Goal: Transaction & Acquisition: Book appointment/travel/reservation

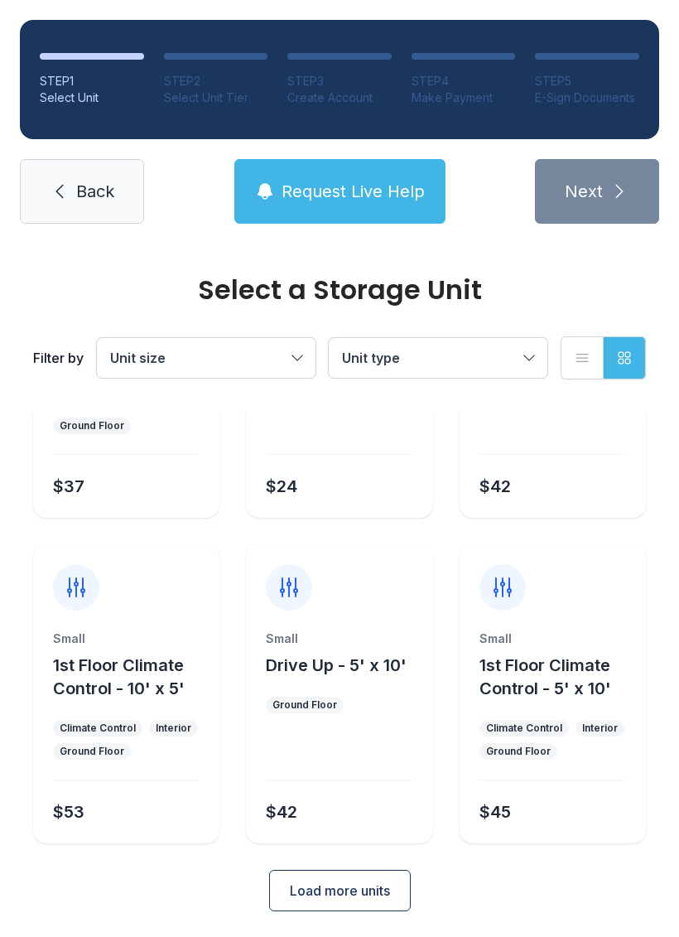
click at [318, 177] on button "Request Live Help" at bounding box center [339, 191] width 211 height 65
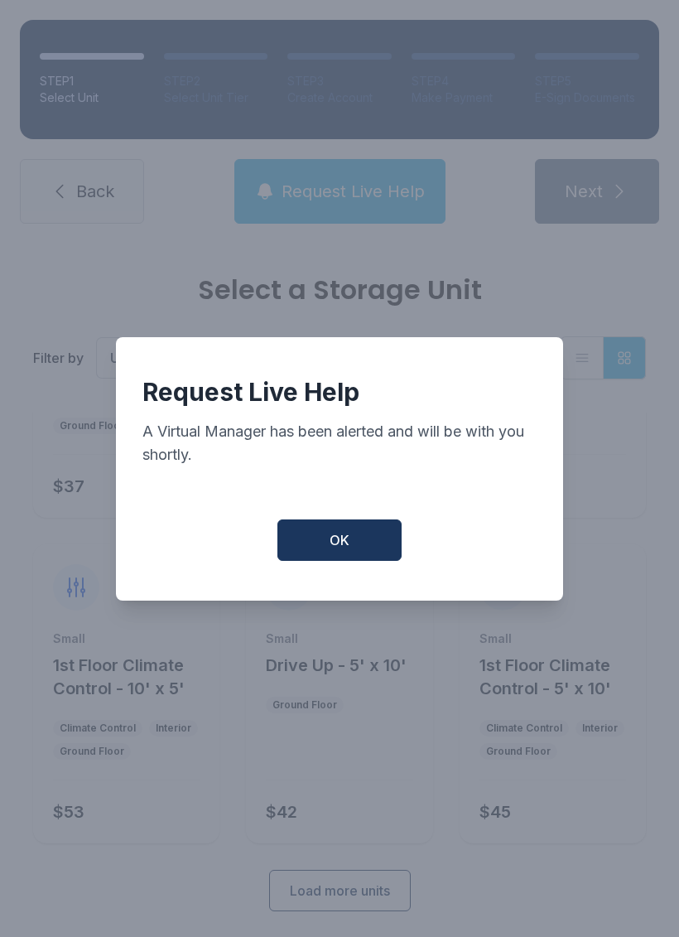
click at [337, 547] on span "OK" at bounding box center [340, 540] width 20 height 20
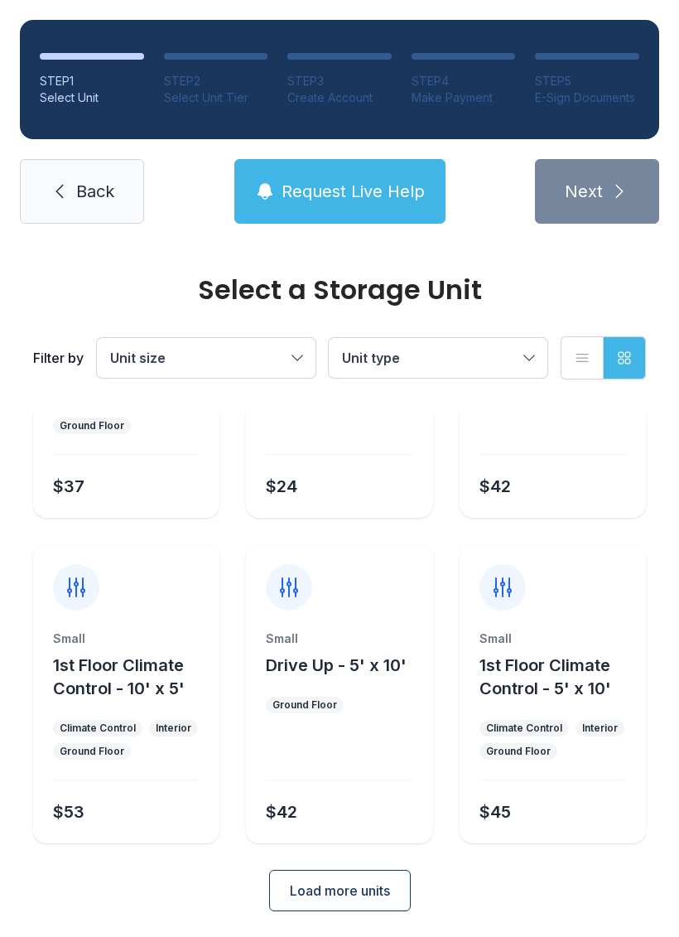
click at [74, 181] on link "Back" at bounding box center [82, 191] width 124 height 65
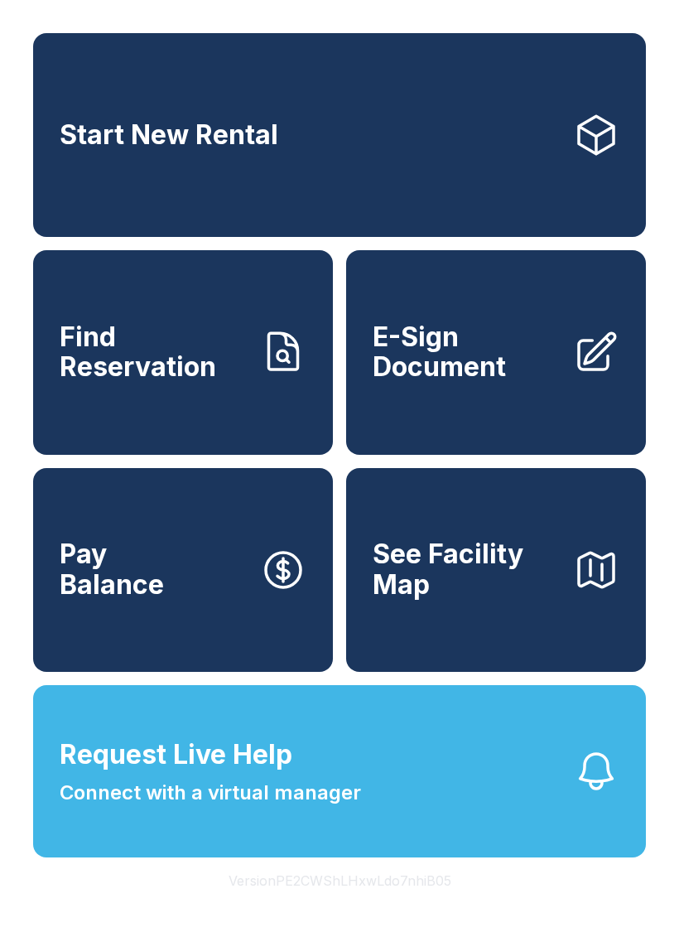
click at [122, 131] on span "Start New Rental" at bounding box center [169, 135] width 219 height 31
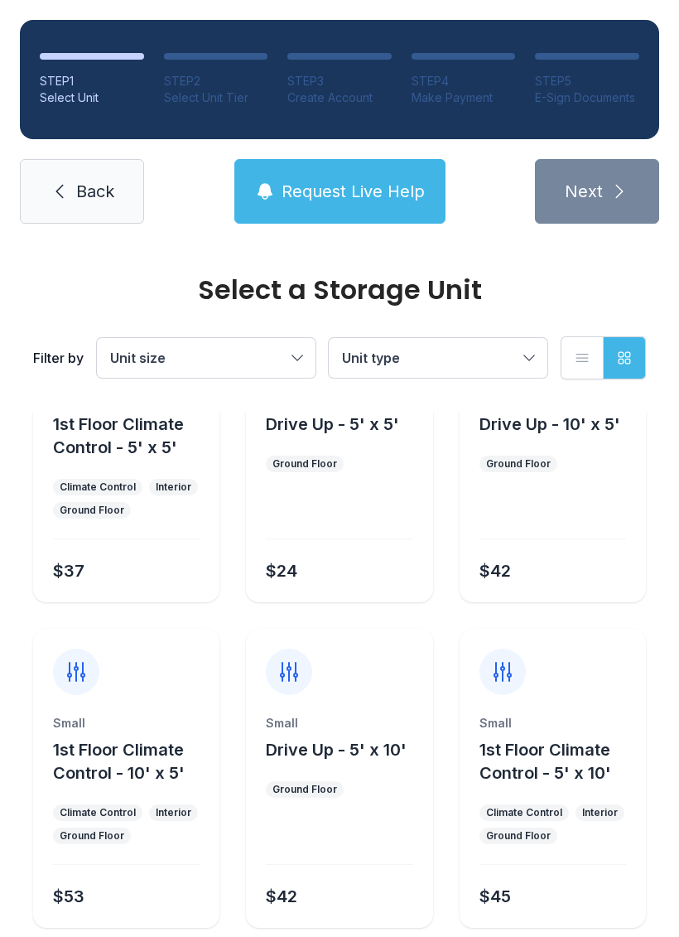
scroll to position [124, 0]
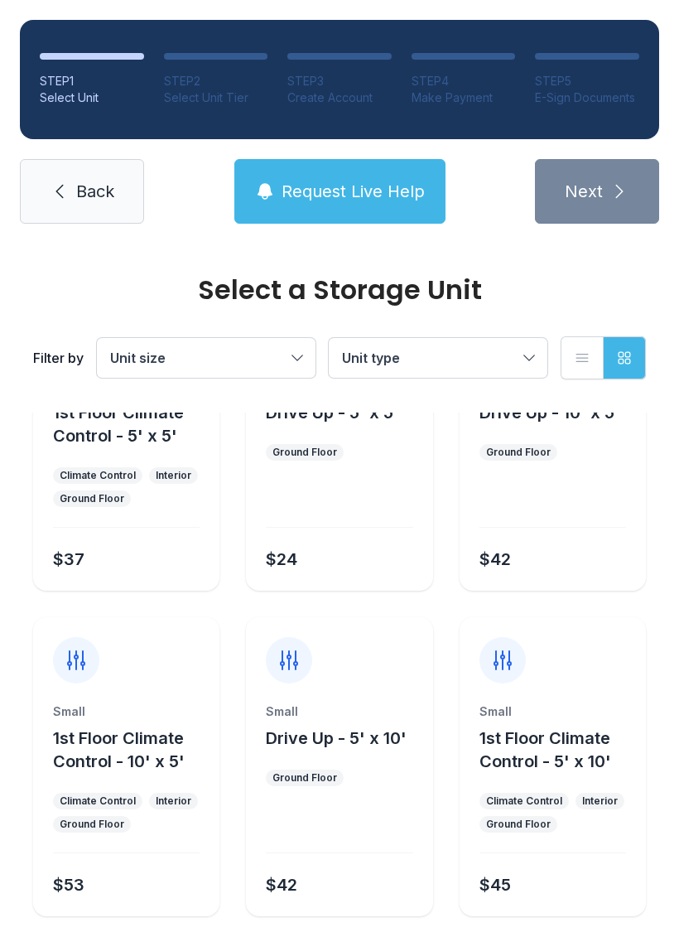
click at [302, 340] on button "Unit size" at bounding box center [206, 358] width 219 height 40
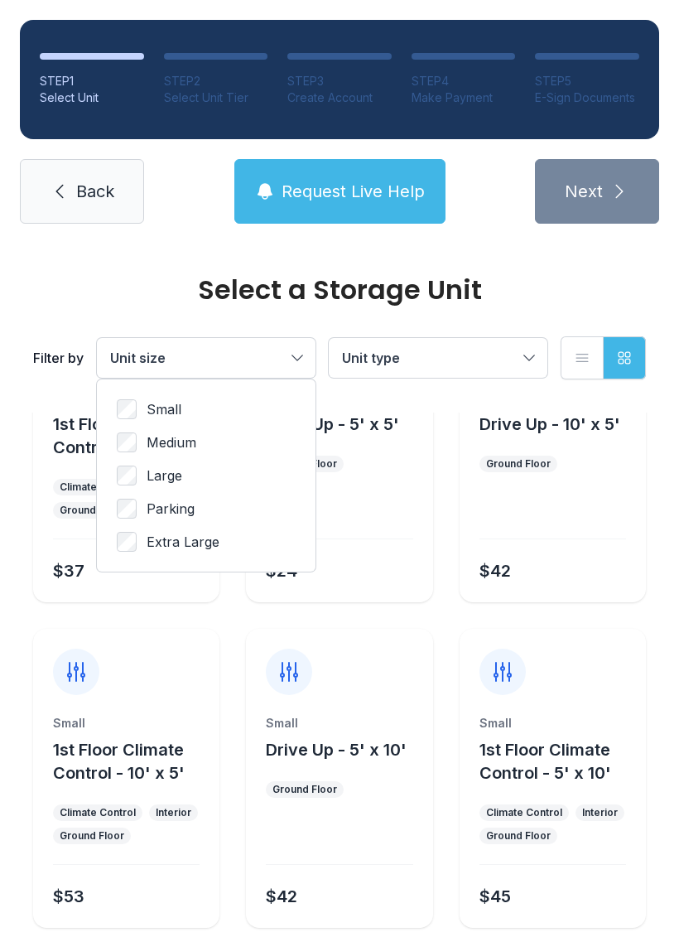
scroll to position [111, 0]
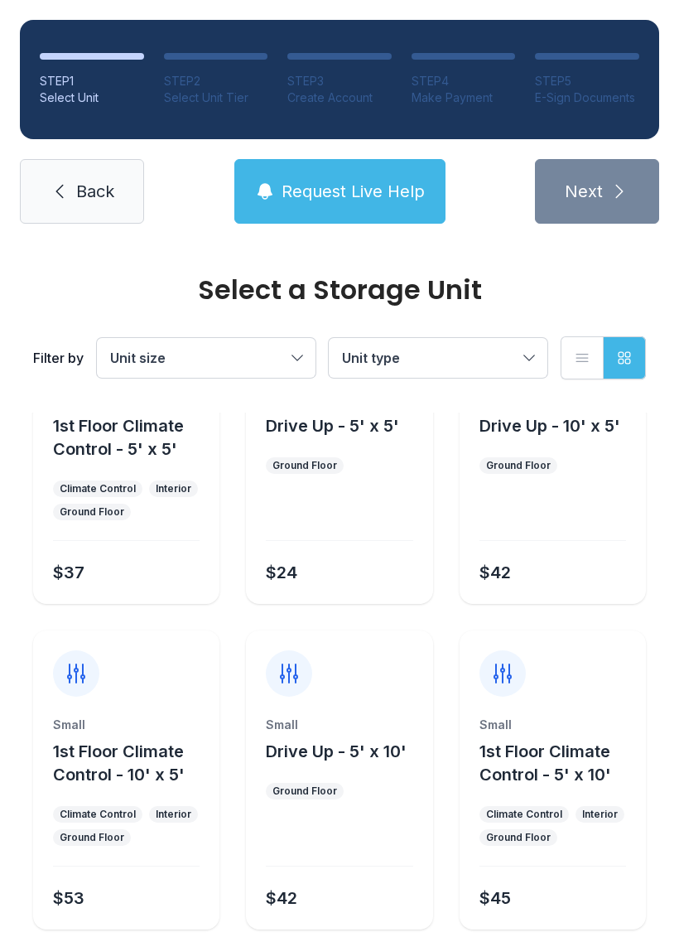
click at [303, 359] on button "Unit size" at bounding box center [206, 358] width 219 height 40
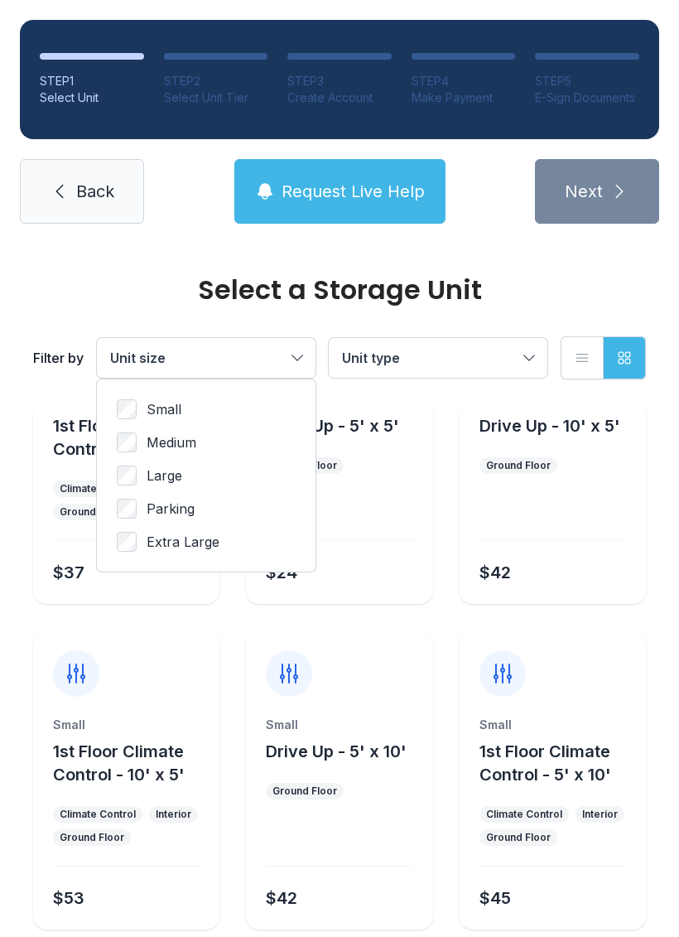
click at [471, 350] on span "Unit type" at bounding box center [430, 358] width 176 height 20
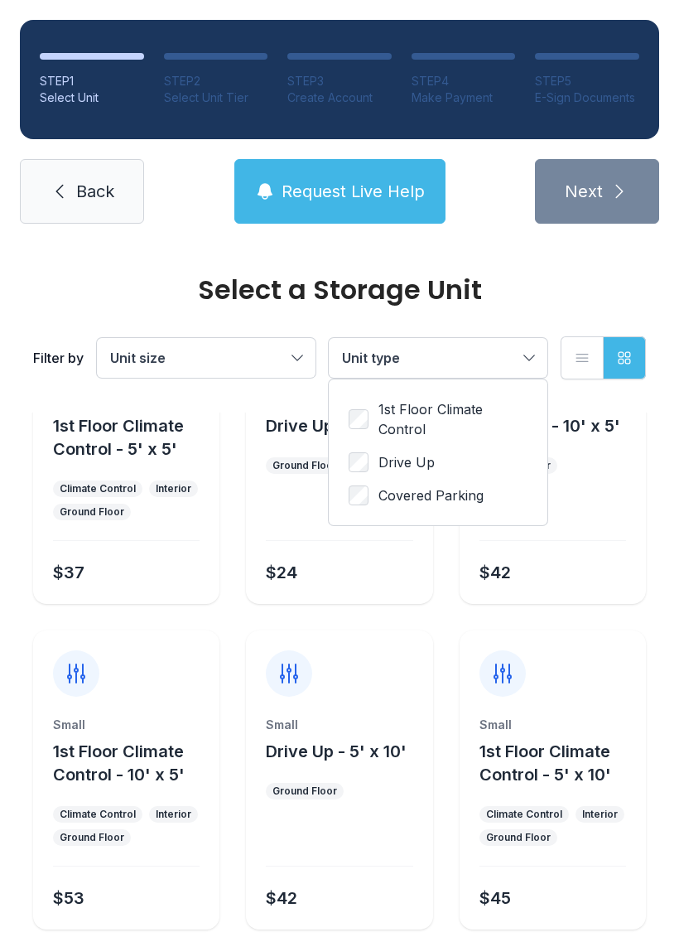
click at [295, 344] on button "Unit size" at bounding box center [206, 358] width 219 height 40
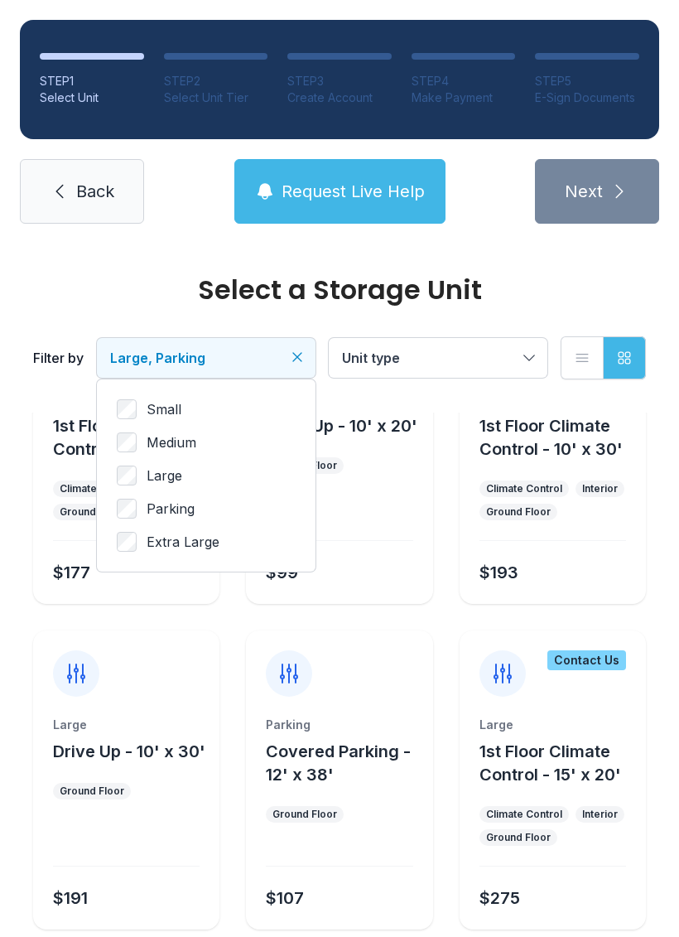
click at [118, 454] on ul "Small Medium Large Parking Extra Large" at bounding box center [206, 475] width 179 height 152
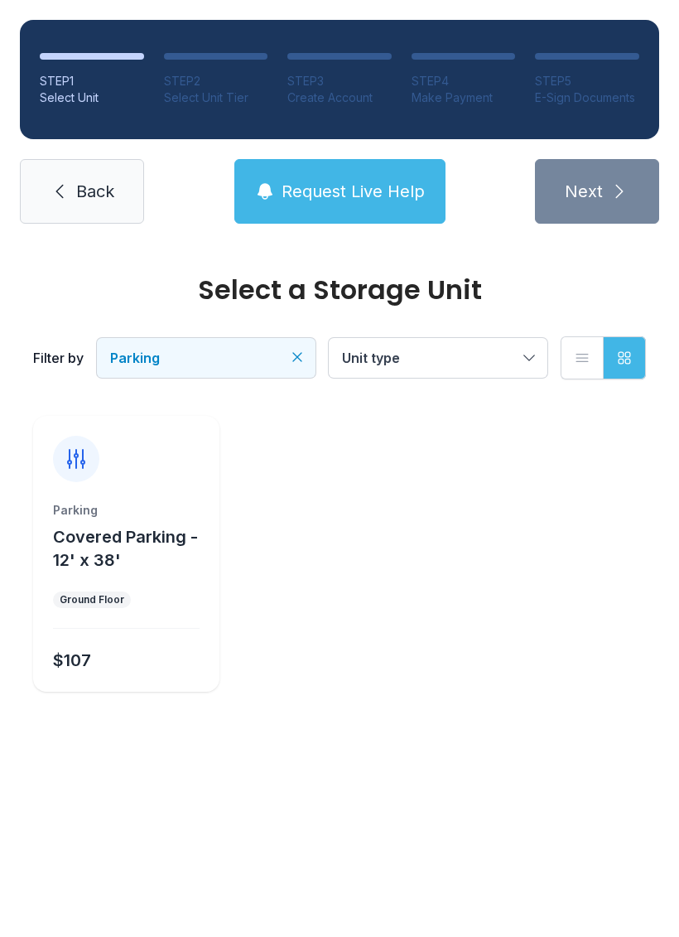
click at [70, 458] on icon at bounding box center [76, 459] width 17 height 18
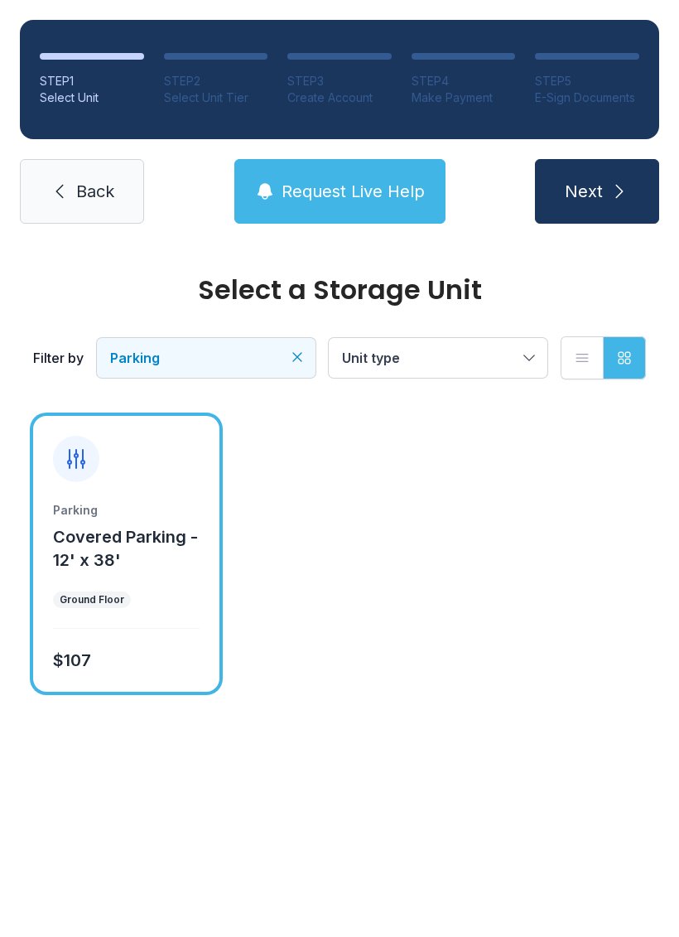
click at [77, 456] on icon at bounding box center [76, 459] width 17 height 18
click at [285, 572] on ul "Parking Covered Parking - 12' x 38' Ground Floor $107" at bounding box center [339, 554] width 613 height 276
click at [319, 691] on ul "Parking Covered Parking - 12' x 38' Ground Floor $107" at bounding box center [339, 554] width 613 height 276
click at [526, 366] on button "Unit type" at bounding box center [438, 358] width 219 height 40
click at [99, 560] on span "Covered Parking - 12' x 38'" at bounding box center [125, 548] width 145 height 43
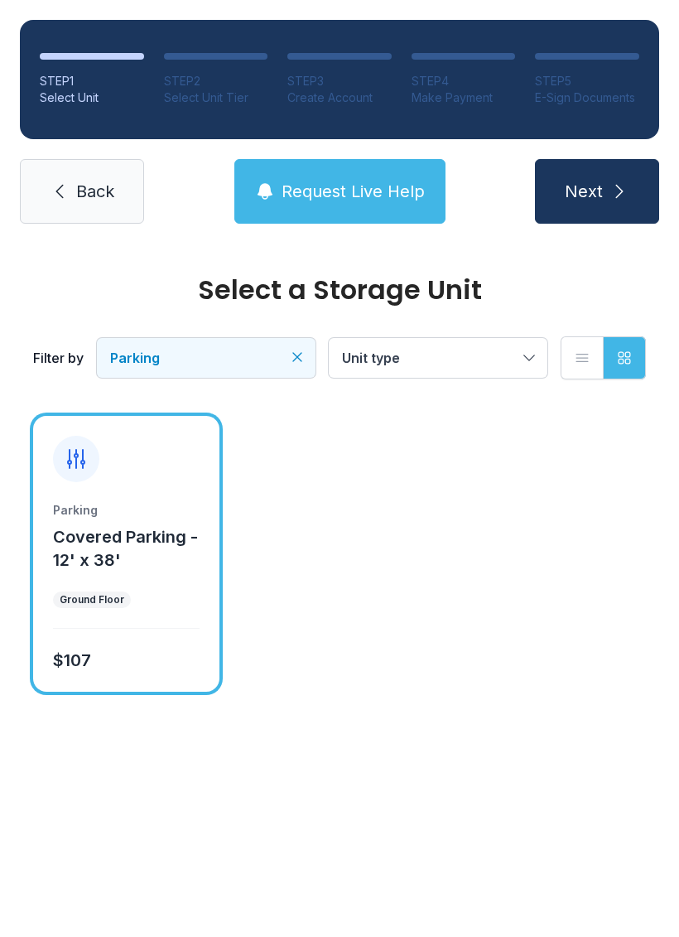
click at [509, 365] on span "Unit type" at bounding box center [430, 358] width 176 height 20
click at [600, 197] on span "Next" at bounding box center [584, 191] width 38 height 23
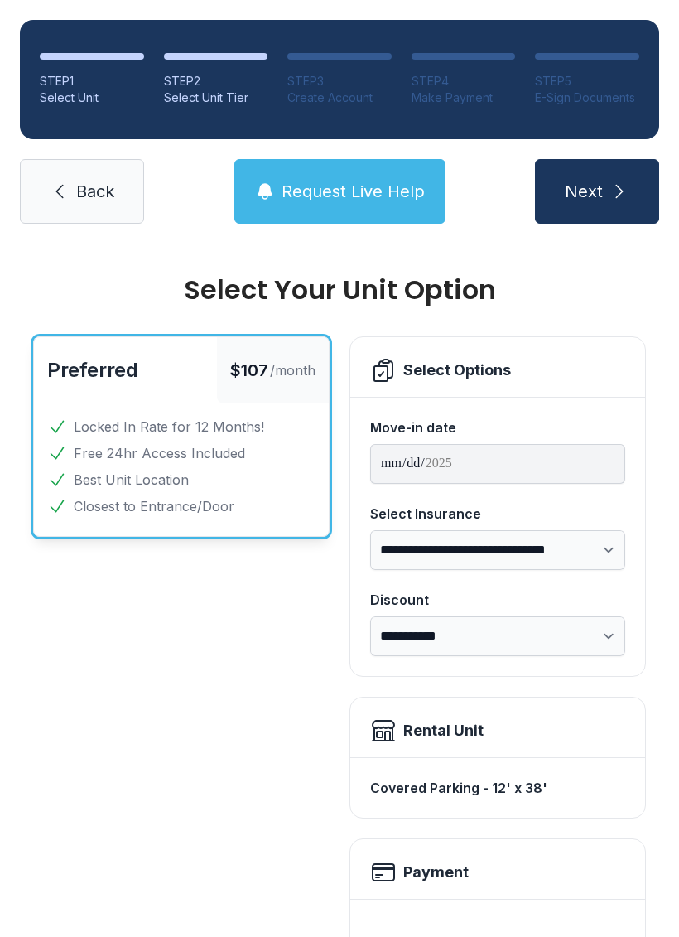
click at [602, 630] on select "**********" at bounding box center [497, 636] width 255 height 40
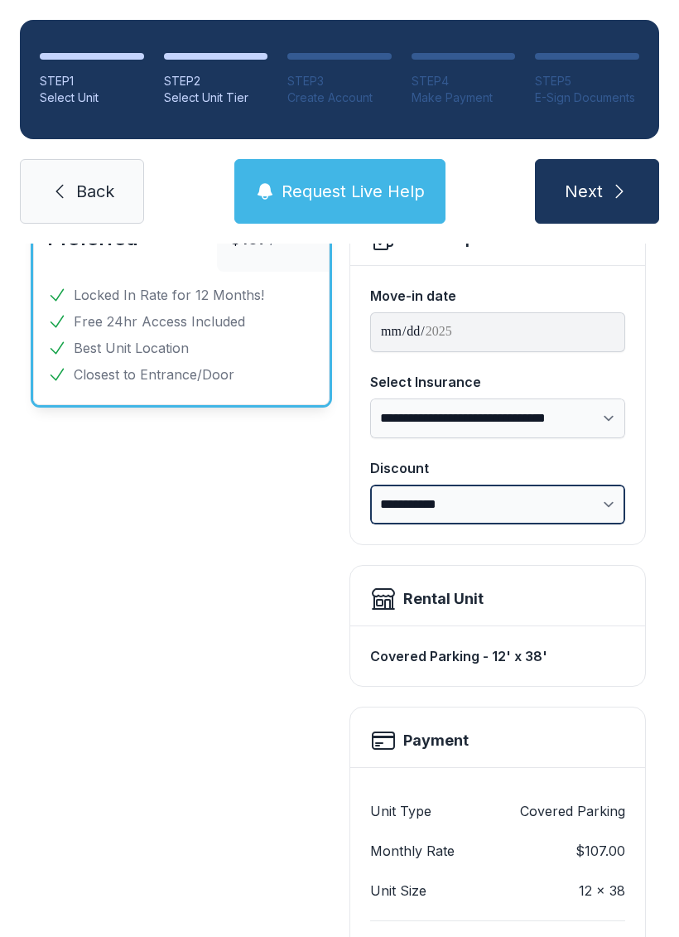
scroll to position [161, 0]
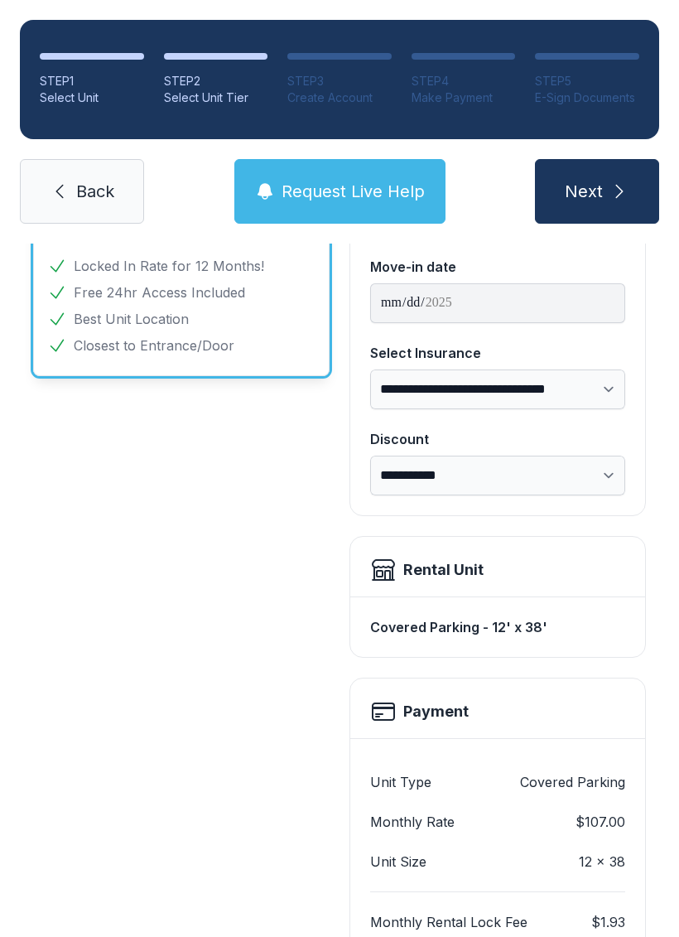
click at [569, 630] on div "Covered Parking - 12' x 38'" at bounding box center [497, 627] width 255 height 33
click at [558, 632] on div "Covered Parking - 12' x 38'" at bounding box center [497, 627] width 255 height 33
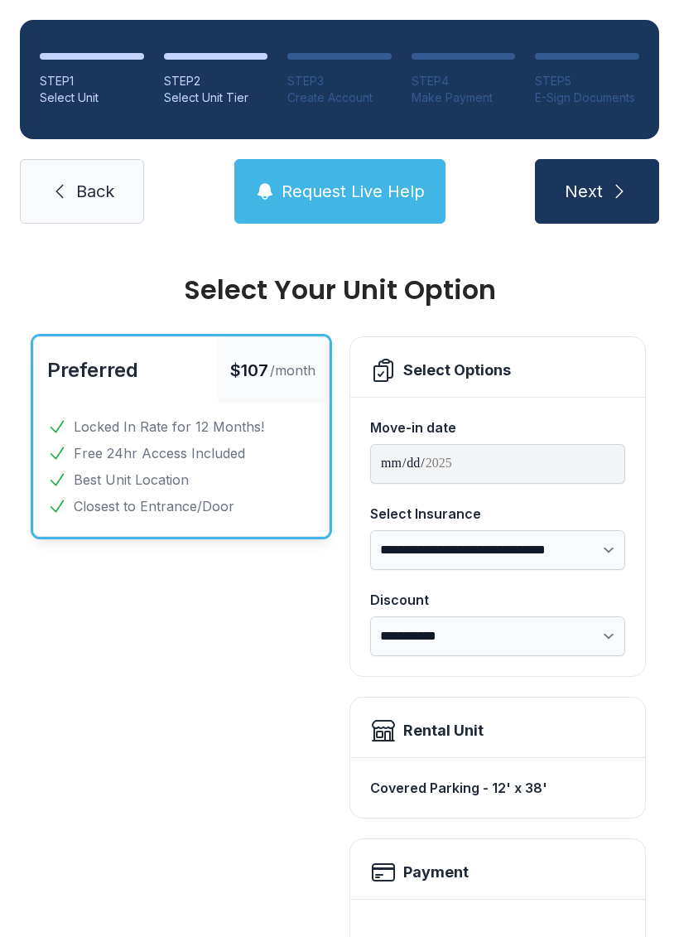
scroll to position [0, 0]
click at [69, 186] on icon at bounding box center [60, 191] width 20 height 20
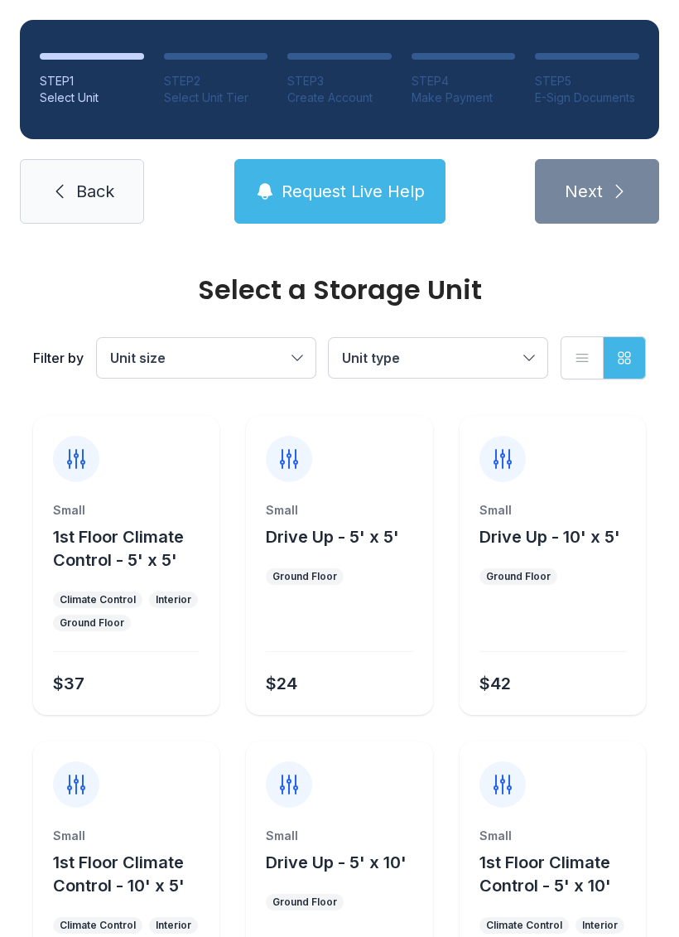
click at [278, 375] on button "Unit size" at bounding box center [206, 358] width 219 height 40
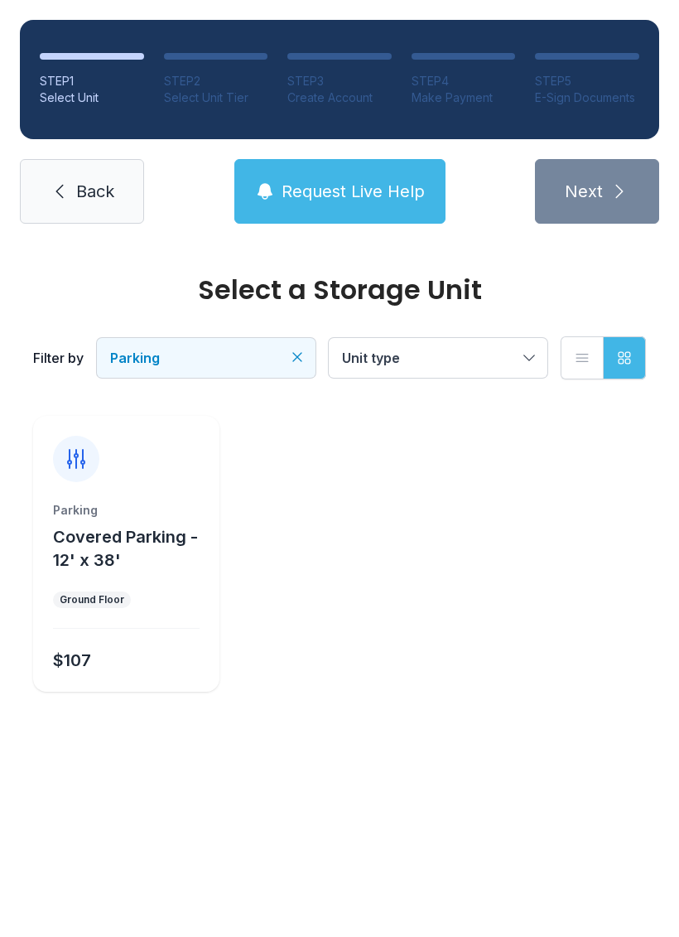
click at [625, 375] on button "Grid view" at bounding box center [624, 357] width 43 height 43
click at [629, 351] on icon "button" at bounding box center [624, 358] width 17 height 17
click at [630, 354] on icon "button" at bounding box center [625, 358] width 12 height 12
click at [630, 353] on icon "button" at bounding box center [625, 358] width 12 height 12
click at [577, 354] on icon "button" at bounding box center [582, 358] width 17 height 17
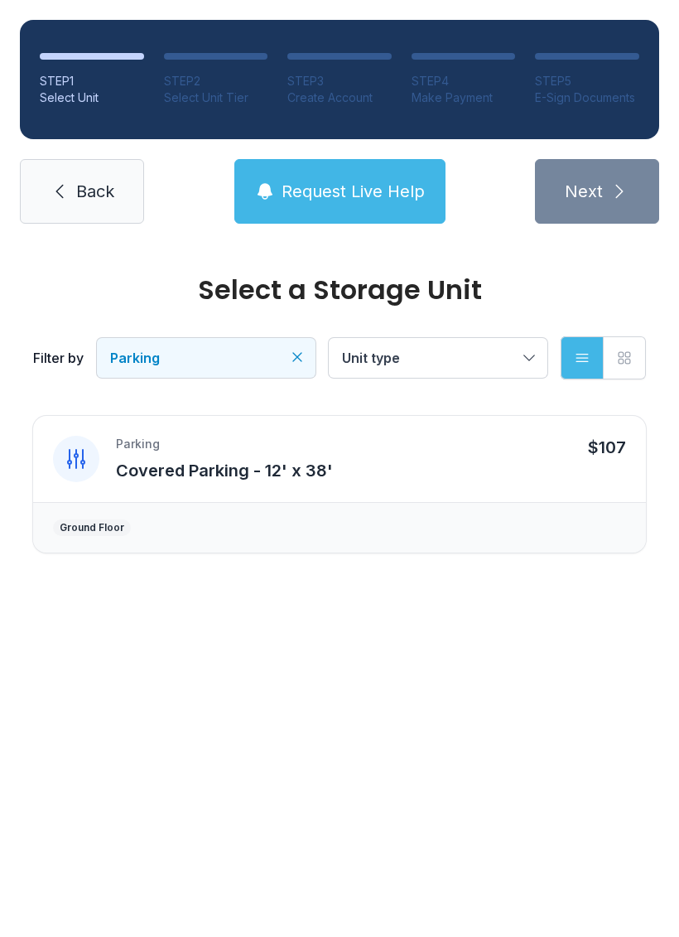
click at [510, 365] on span "Unit type" at bounding box center [430, 358] width 176 height 20
click at [532, 361] on button "Unit type" at bounding box center [438, 358] width 219 height 40
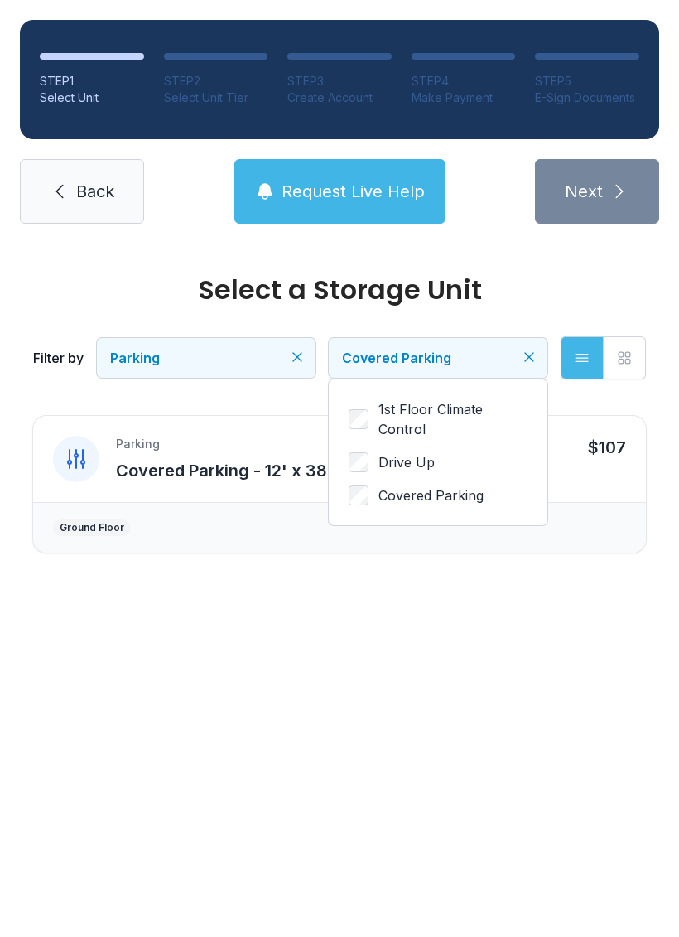
click at [590, 350] on icon "button" at bounding box center [582, 358] width 17 height 17
click at [582, 349] on button "List view" at bounding box center [582, 357] width 43 height 43
click at [582, 355] on icon "button" at bounding box center [583, 358] width 12 height 7
click at [630, 355] on icon "button" at bounding box center [625, 358] width 12 height 12
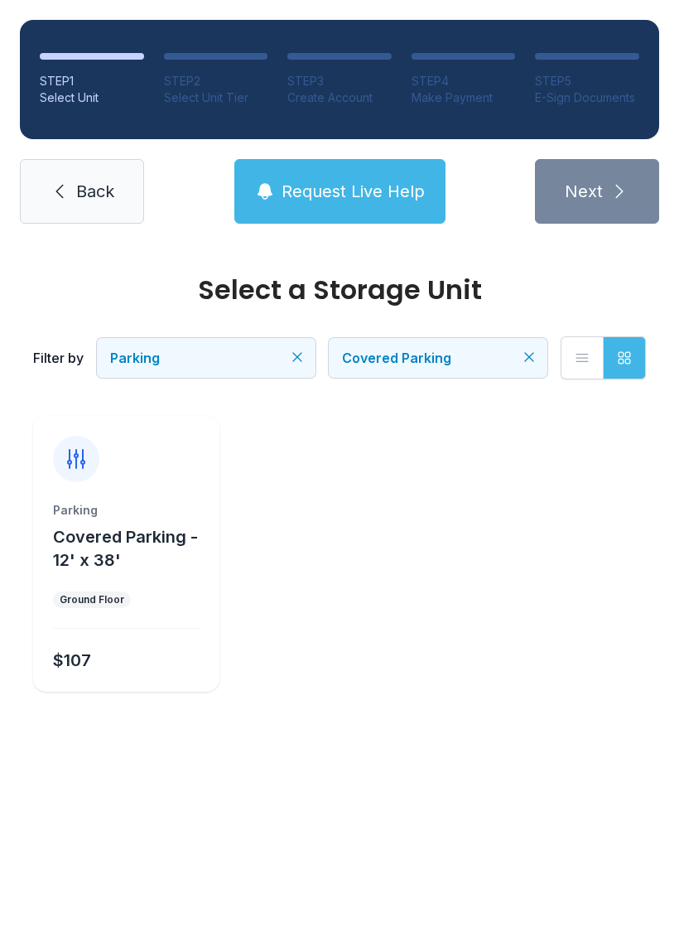
click at [68, 463] on icon at bounding box center [76, 459] width 17 height 18
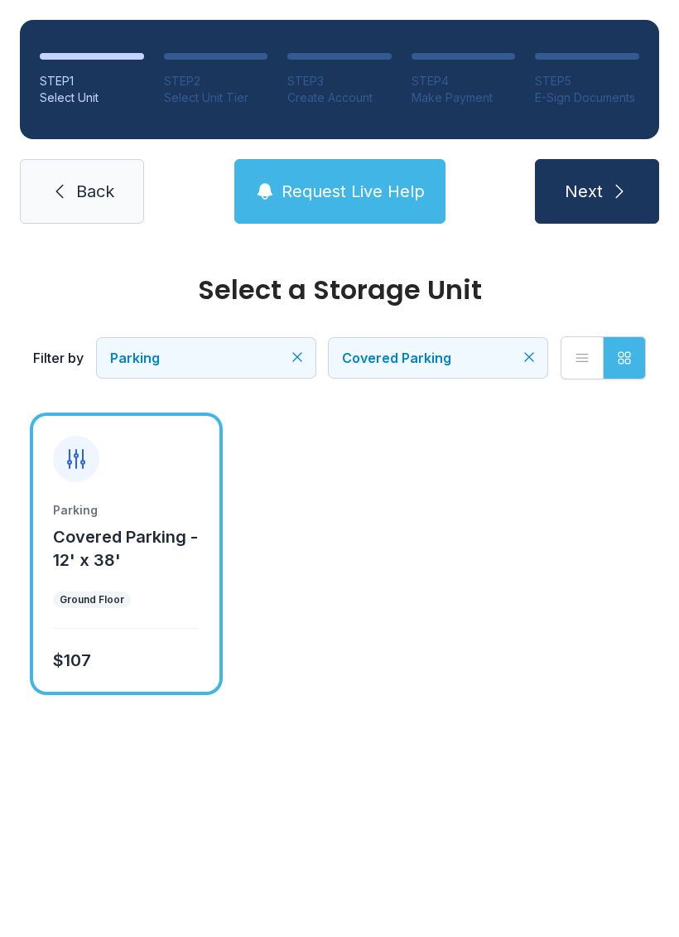
click at [76, 456] on icon at bounding box center [76, 459] width 17 height 18
click at [333, 533] on ul "Parking Covered Parking - 12' x 38' Ground Floor $107" at bounding box center [339, 554] width 613 height 276
click at [611, 181] on button "Next" at bounding box center [597, 191] width 124 height 65
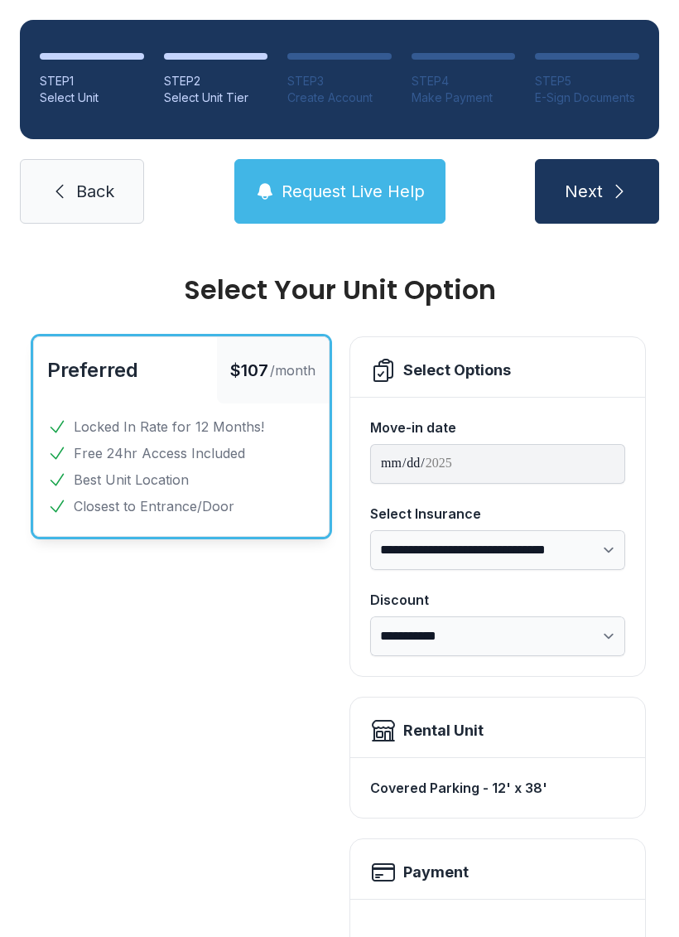
click at [456, 373] on div "Select Options" at bounding box center [457, 370] width 108 height 23
click at [380, 205] on button "Request Live Help" at bounding box center [339, 191] width 211 height 65
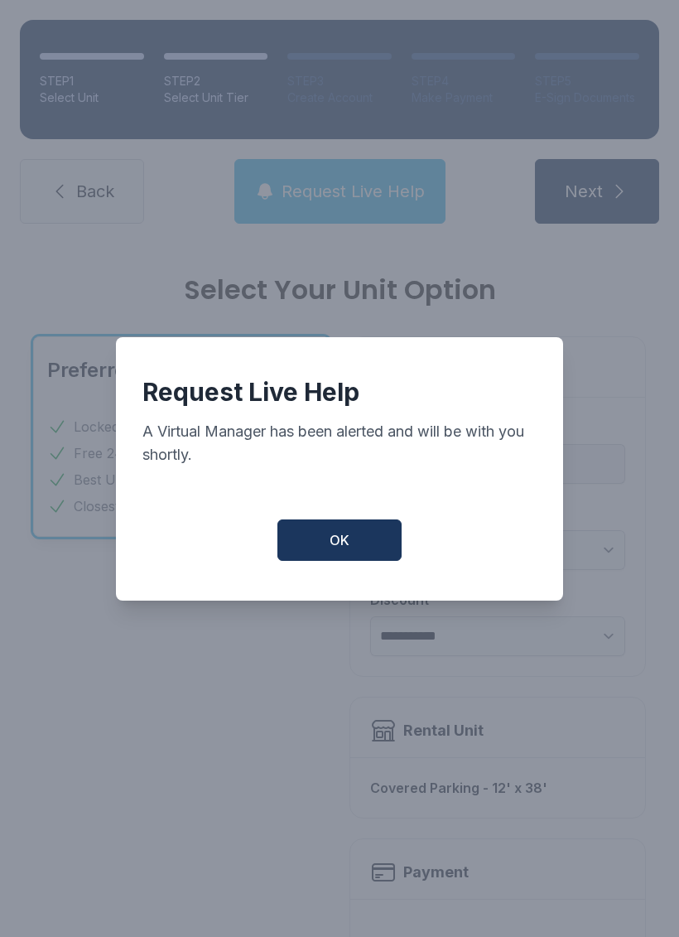
click at [360, 543] on button "OK" at bounding box center [340, 539] width 124 height 41
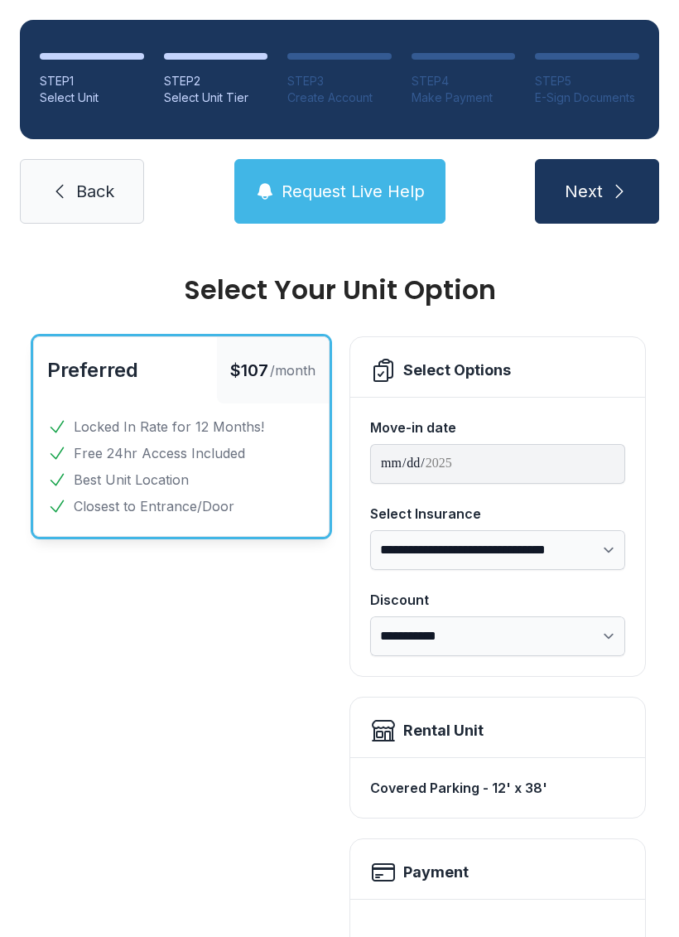
click at [620, 186] on icon "submit" at bounding box center [620, 191] width 20 height 20
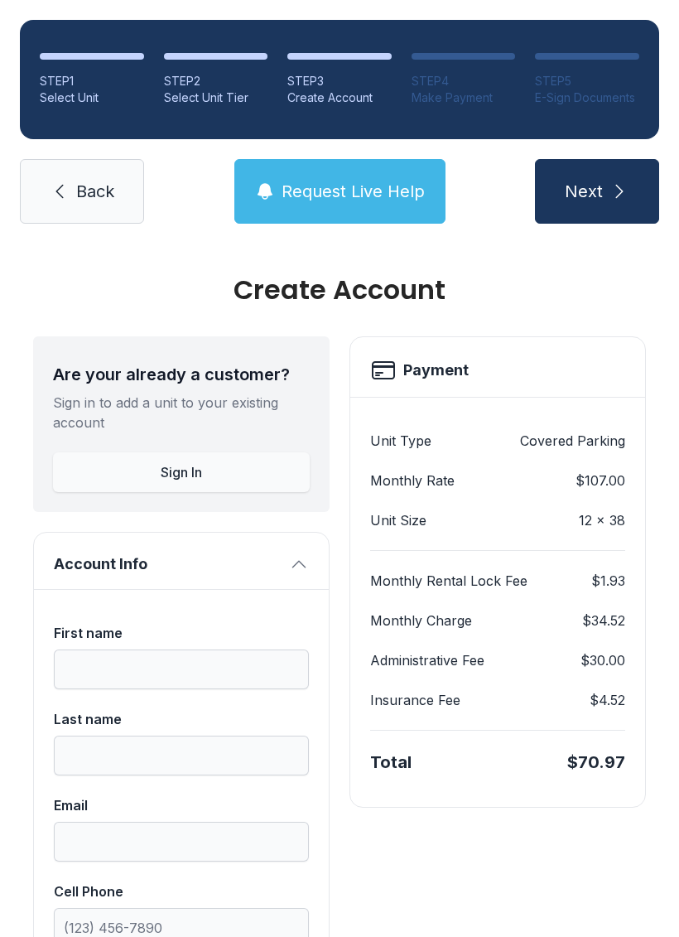
click at [625, 196] on icon "submit" at bounding box center [620, 191] width 20 height 20
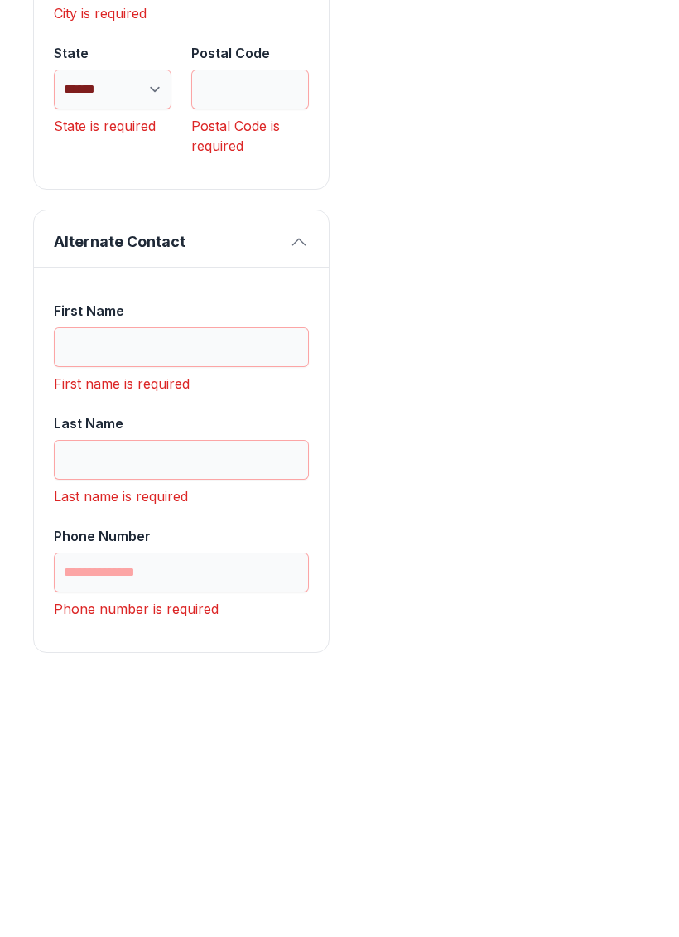
scroll to position [1837, 0]
